Goal: Transaction & Acquisition: Purchase product/service

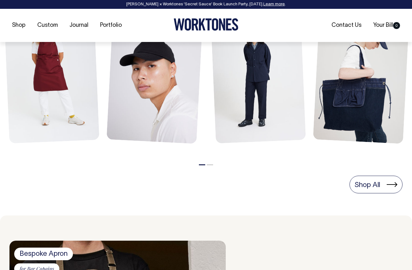
scroll to position [322, 0]
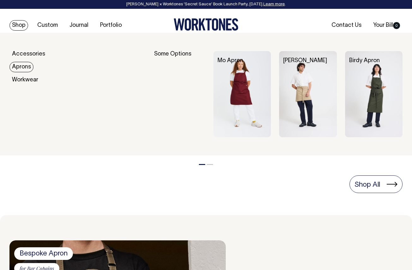
click at [21, 67] on link "Aprons" at bounding box center [21, 67] width 24 height 10
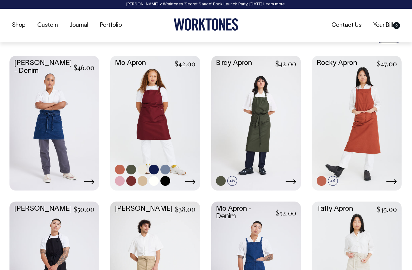
scroll to position [259, 0]
click at [153, 181] on link at bounding box center [154, 181] width 10 height 10
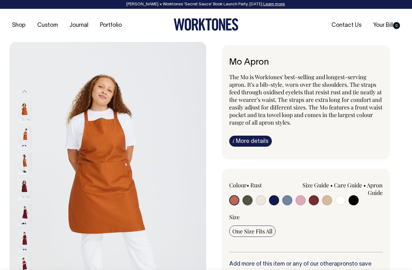
radio input "true"
select select "Off-White"
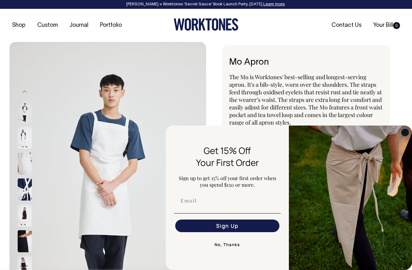
click at [405, 133] on icon "Close dialog" at bounding box center [405, 132] width 3 height 3
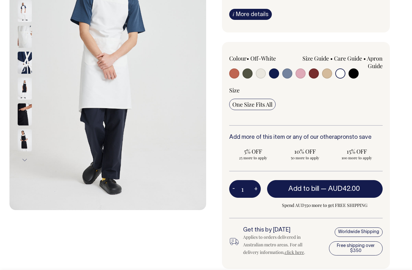
scroll to position [127, 0]
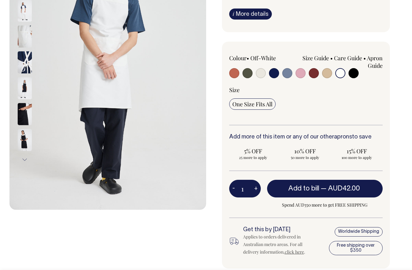
click at [253, 188] on button "+" at bounding box center [256, 188] width 10 height 13
type input "2"
click at [253, 188] on button "+" at bounding box center [256, 188] width 10 height 13
type input "3"
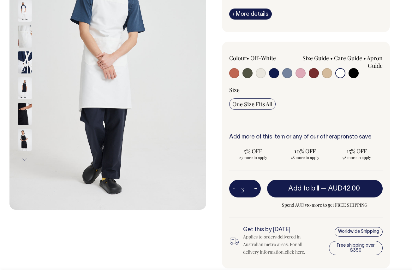
type input "3"
click at [253, 188] on button "+" at bounding box center [256, 188] width 10 height 13
type input "4"
click at [253, 188] on button "+" at bounding box center [256, 188] width 10 height 13
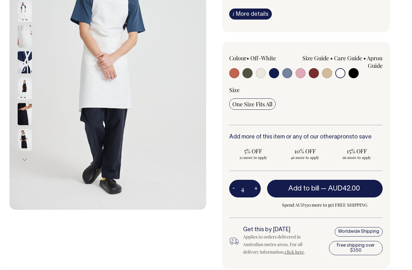
type input "5"
click at [252, 203] on div "5 - + Add to bill — AUD42.00 Spend AUD350 more to get FREE SHIPPING" at bounding box center [306, 199] width 154 height 38
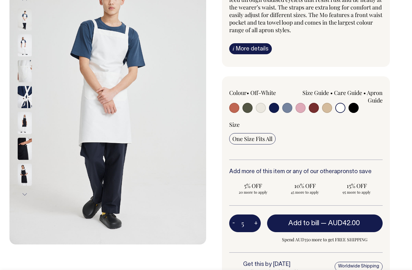
scroll to position [93, 0]
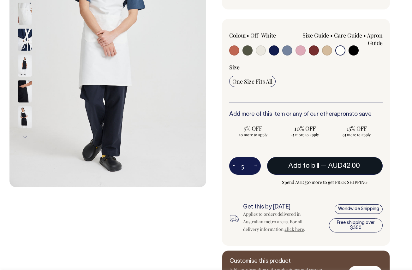
click at [318, 172] on button "Add to bill — AUD42.00" at bounding box center [325, 166] width 116 height 18
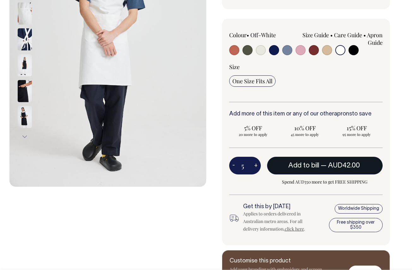
scroll to position [151, 0]
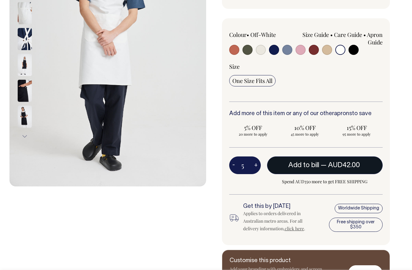
type input "1"
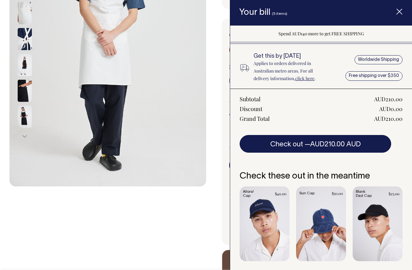
scroll to position [69, 0]
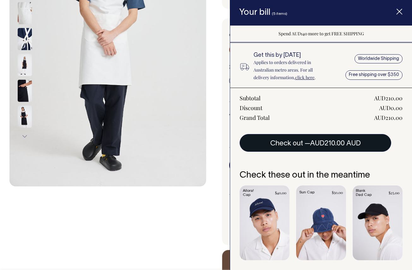
click at [297, 143] on button "Check out — AUD210.00 AUD" at bounding box center [316, 143] width 152 height 18
